Goal: Find specific fact: Find specific page/section

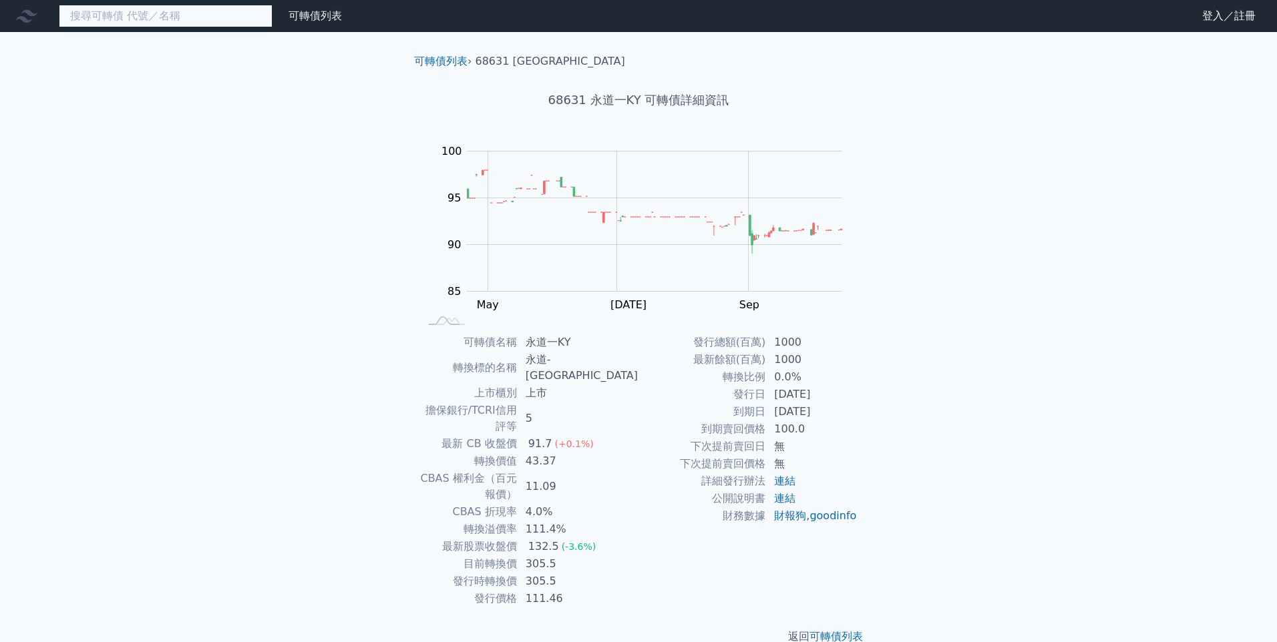
click at [196, 22] on input at bounding box center [166, 16] width 214 height 23
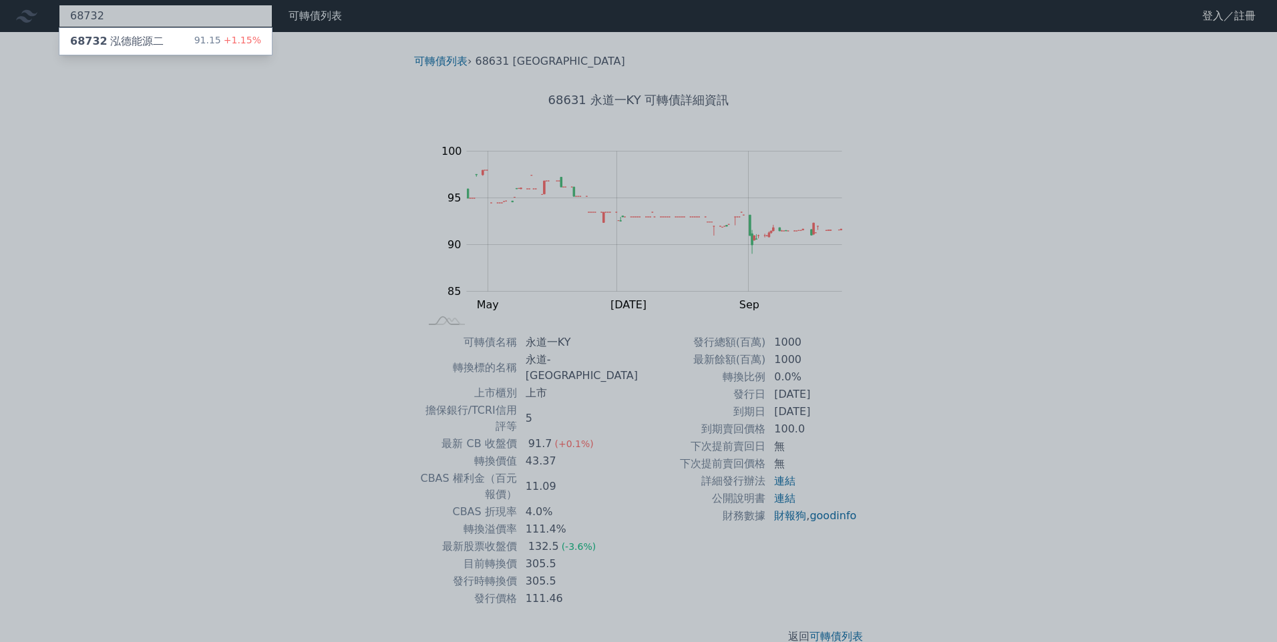
type input "68732"
click at [182, 35] on div "68732 泓德能源二 91.15 +1.15%" at bounding box center [165, 41] width 212 height 27
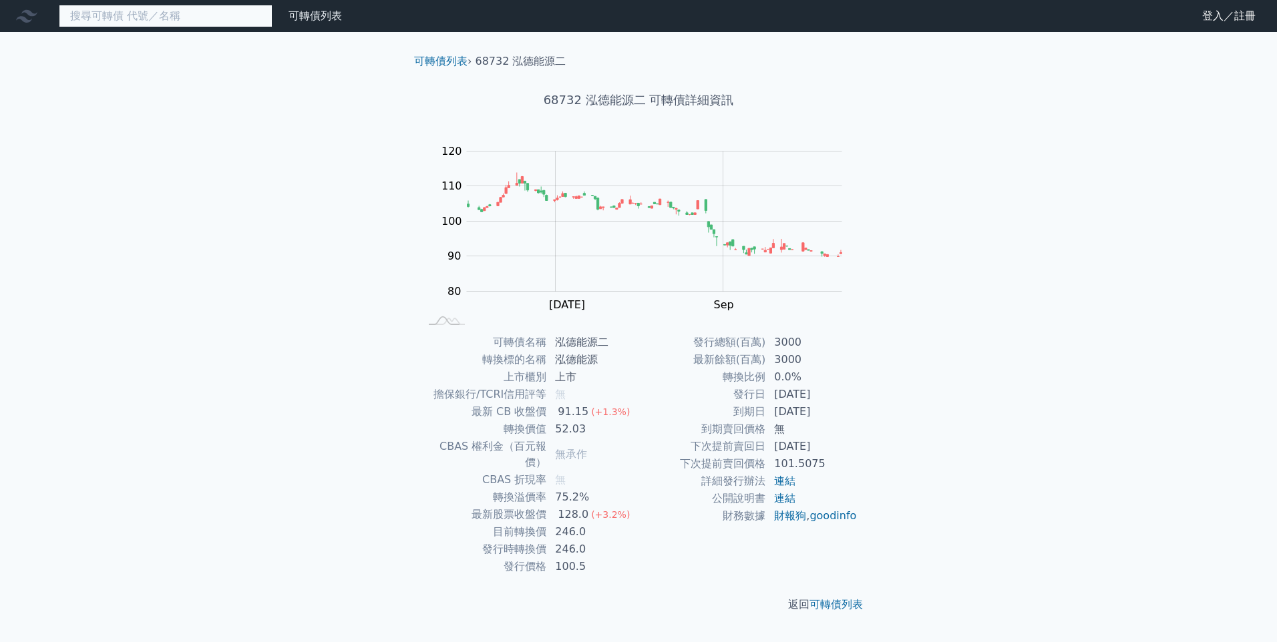
click at [161, 20] on input at bounding box center [166, 16] width 214 height 23
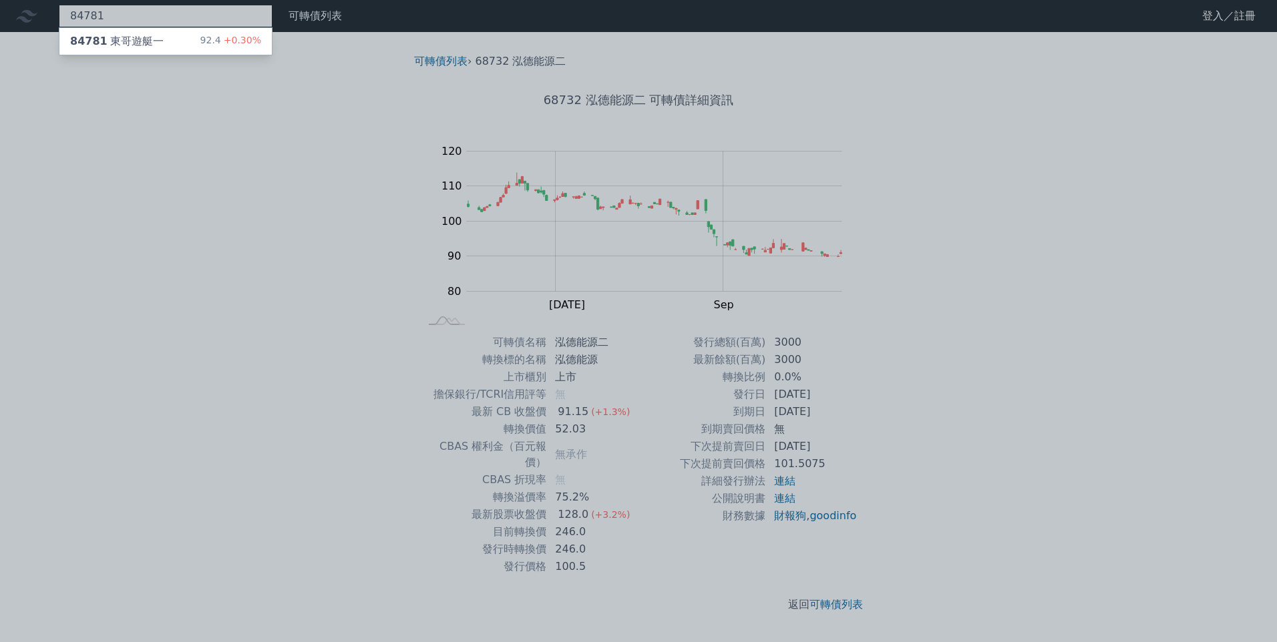
type input "84781"
click at [157, 34] on div "84781 東哥遊艇一" at bounding box center [116, 41] width 93 height 16
